Goal: Find contact information: Find contact information

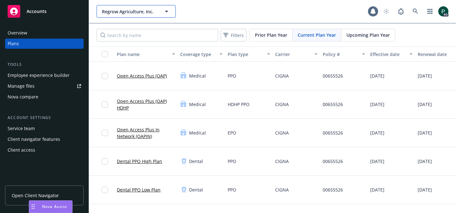
click at [158, 16] on button "Regrow Agriculture, Inc." at bounding box center [136, 11] width 79 height 13
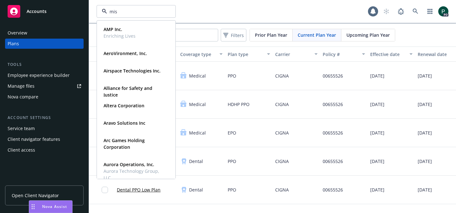
type input "miss"
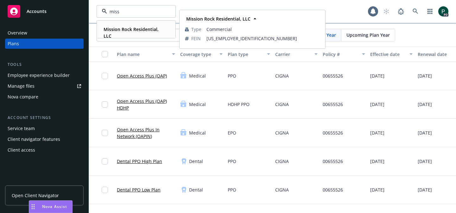
click at [143, 31] on strong "Mission Rock Residential, LLC" at bounding box center [131, 32] width 55 height 13
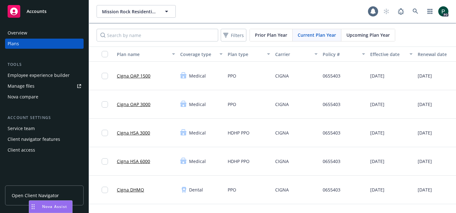
click at [35, 150] on div "Client access" at bounding box center [44, 150] width 73 height 10
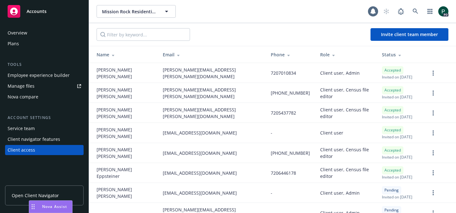
click at [33, 193] on span "Open Client Navigator" at bounding box center [35, 195] width 47 height 7
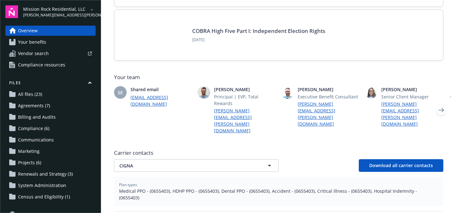
scroll to position [116, 0]
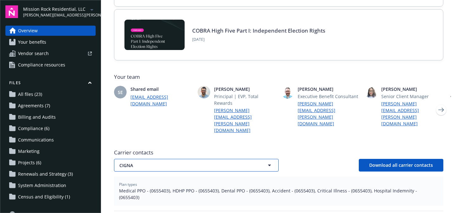
click at [213, 162] on span "CIGNA" at bounding box center [185, 165] width 132 height 7
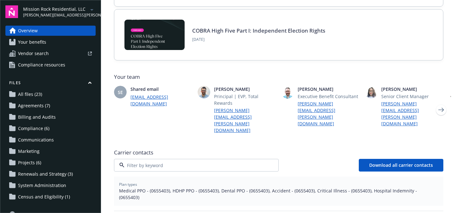
click at [219, 146] on div "Carrier contacts CIGNA Fidelity Investments Flores and Associates PerkSpot Pets…" at bounding box center [278, 158] width 329 height 25
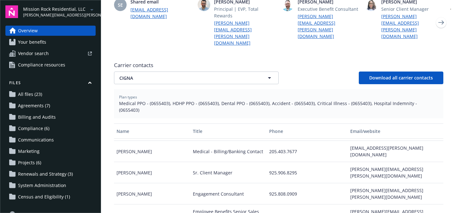
scroll to position [82, 0]
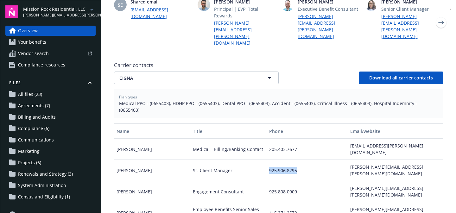
drag, startPoint x: 297, startPoint y: 128, endPoint x: 269, endPoint y: 129, distance: 28.5
click at [269, 160] on div "925.906.8295" at bounding box center [307, 170] width 81 height 21
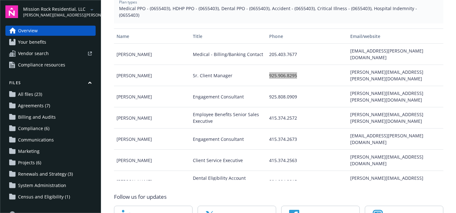
scroll to position [299, 0]
